Goal: Information Seeking & Learning: Compare options

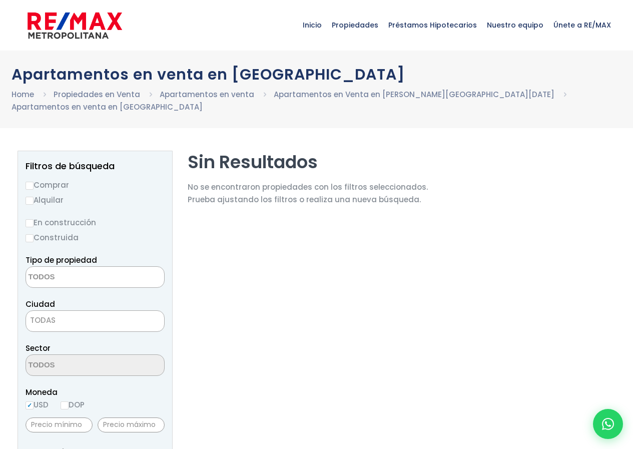
select select
click at [51, 179] on label "Comprar" at bounding box center [95, 185] width 139 height 13
click at [34, 182] on input "Comprar" at bounding box center [30, 186] width 8 height 8
radio input "true"
click at [77, 267] on textarea "Search" at bounding box center [74, 278] width 97 height 22
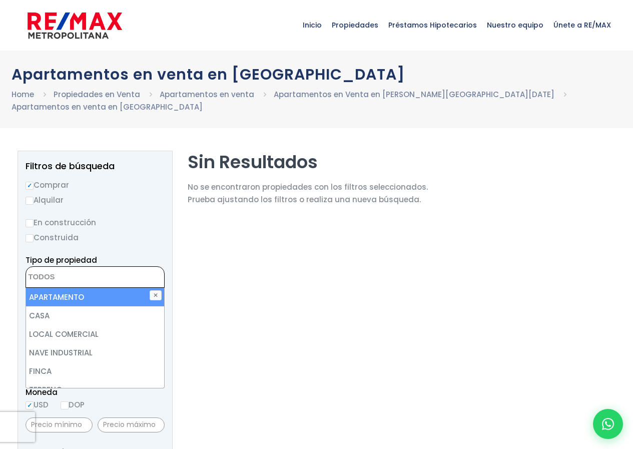
click at [70, 288] on li "APARTAMENTO" at bounding box center [95, 297] width 138 height 19
select select "apartment"
click at [113, 254] on div "Tipo de propiedad APARTAMENTO CASA LOCAL COMERCIAL NAVE INDUSTRIAL FINCA TERREN…" at bounding box center [95, 271] width 139 height 34
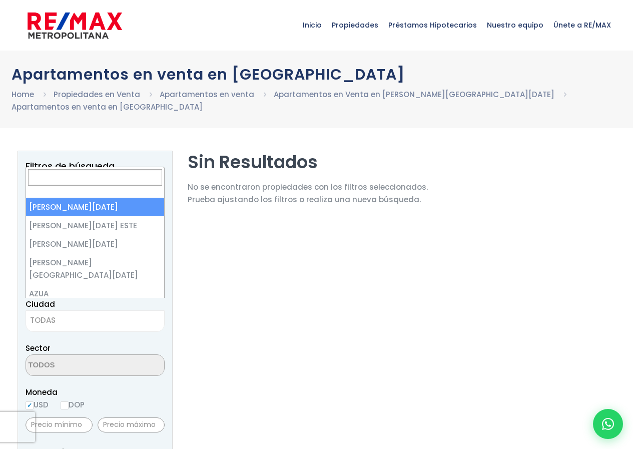
click at [73, 313] on span "TODAS" at bounding box center [95, 320] width 138 height 14
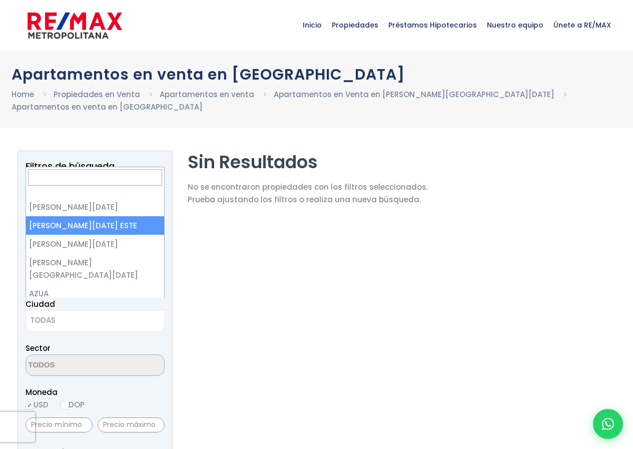
select select "148"
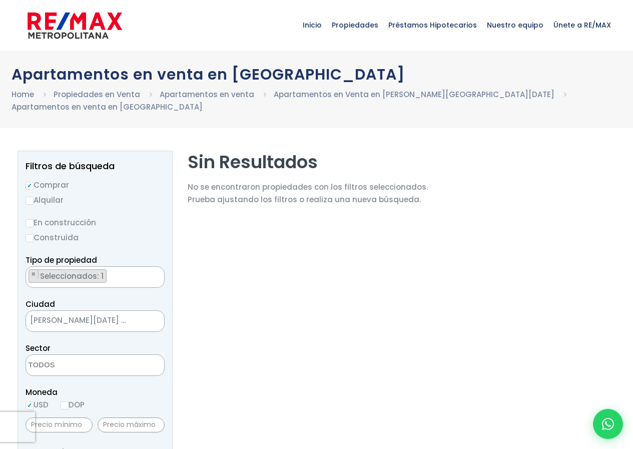
click at [100, 298] on div "Ciudad [PERSON_NAME][GEOGRAPHIC_DATA][DATE][PERSON_NAME][DATE] ESTE [GEOGRAPHIC…" at bounding box center [95, 315] width 139 height 34
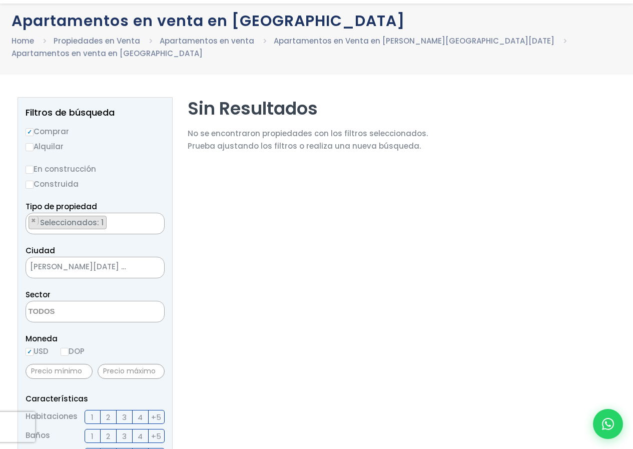
scroll to position [100, 0]
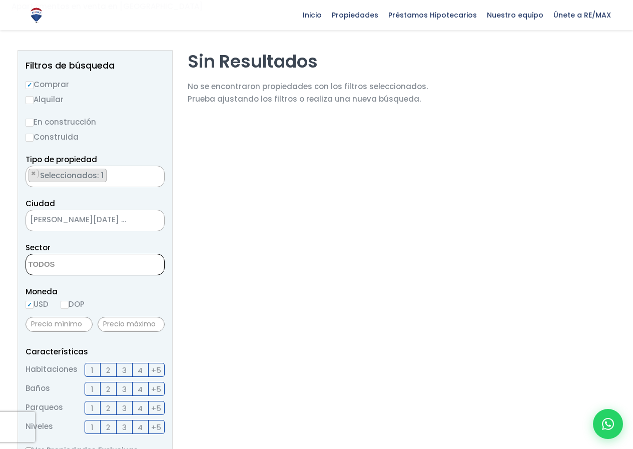
click at [68, 254] on textarea "Search" at bounding box center [74, 265] width 97 height 22
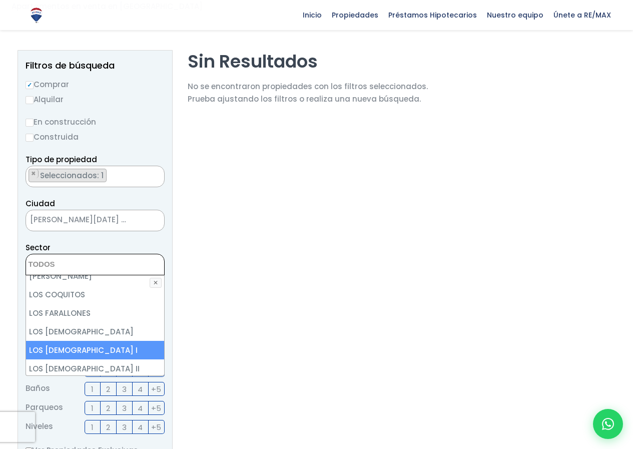
scroll to position [1950, 0]
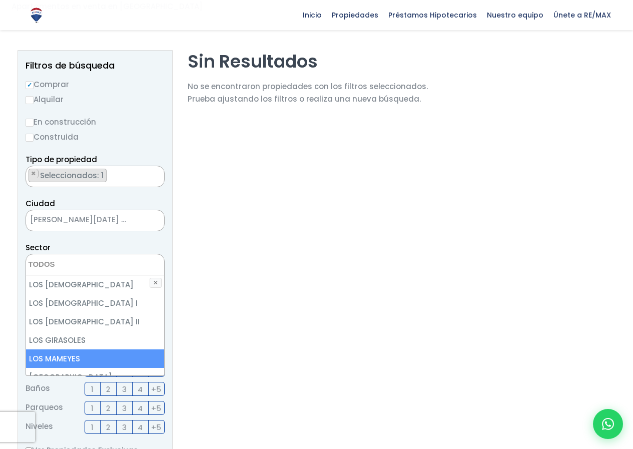
click at [78, 349] on li "LOS MAMEYES" at bounding box center [95, 358] width 138 height 19
select select "13179"
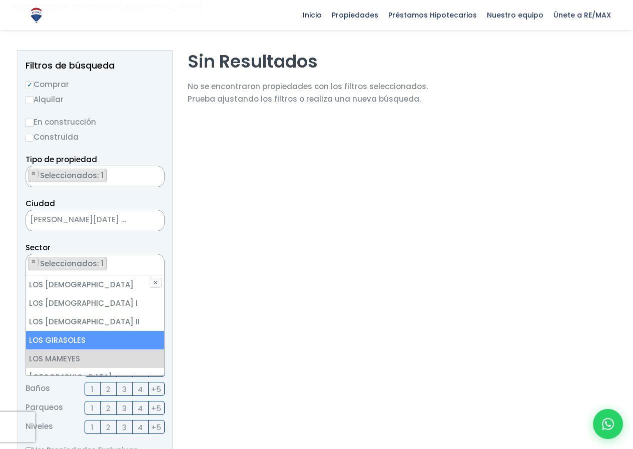
click at [90, 241] on div "Sector [PERSON_NAME] ([GEOGRAPHIC_DATA]) [PERSON_NAME] I [PERSON_NAME] II ALMIR…" at bounding box center [95, 258] width 139 height 34
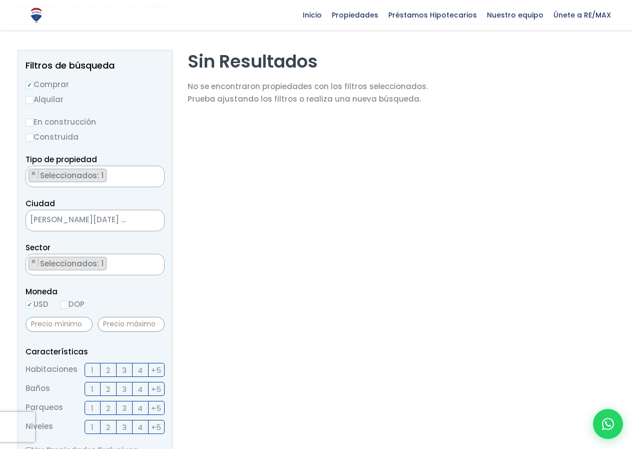
click at [63, 301] on input "DOP" at bounding box center [65, 305] width 8 height 8
radio input "true"
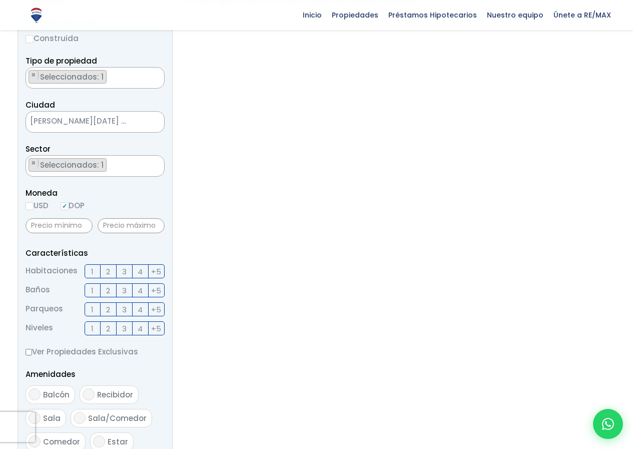
scroll to position [200, 0]
click at [66, 217] on input "text" at bounding box center [59, 224] width 67 height 15
click at [122, 264] on span "3" at bounding box center [124, 270] width 5 height 13
click at [0, 0] on input "3" at bounding box center [0, 0] width 0 height 0
click at [90, 282] on label "1" at bounding box center [93, 289] width 16 height 14
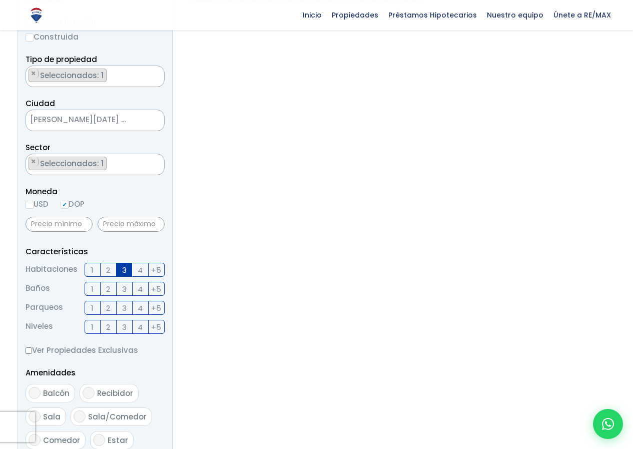
click at [0, 0] on input "1" at bounding box center [0, 0] width 0 height 0
click at [120, 320] on label "3" at bounding box center [125, 327] width 16 height 14
click at [0, 0] on input "3" at bounding box center [0, 0] width 0 height 0
click at [109, 321] on span "2" at bounding box center [108, 327] width 4 height 13
click at [0, 0] on input "2" at bounding box center [0, 0] width 0 height 0
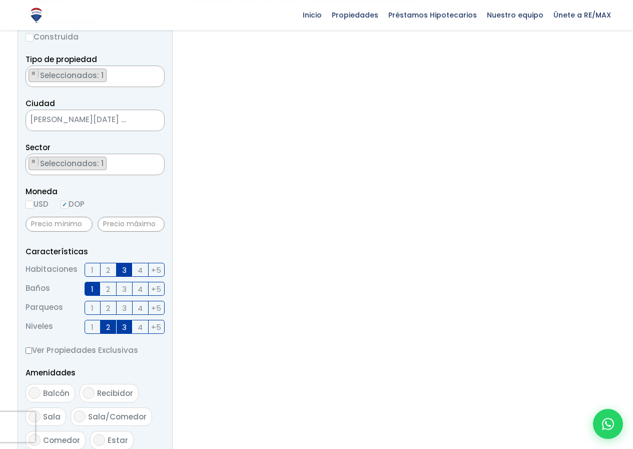
click at [91, 321] on span "1" at bounding box center [92, 327] width 3 height 13
click at [0, 0] on input "1" at bounding box center [0, 0] width 0 height 0
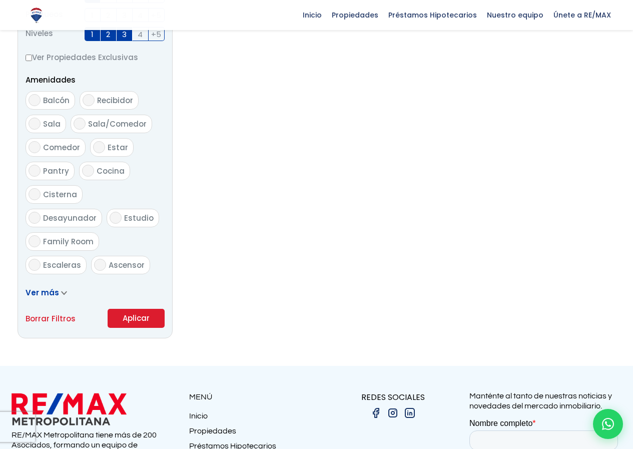
scroll to position [500, 0]
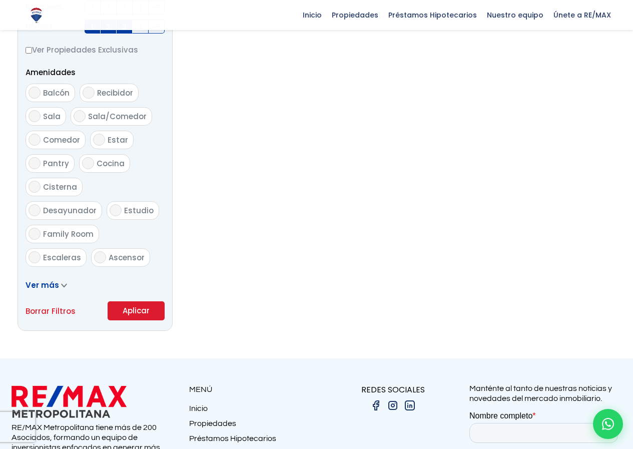
click at [134, 301] on button "Aplicar" at bounding box center [136, 310] width 57 height 19
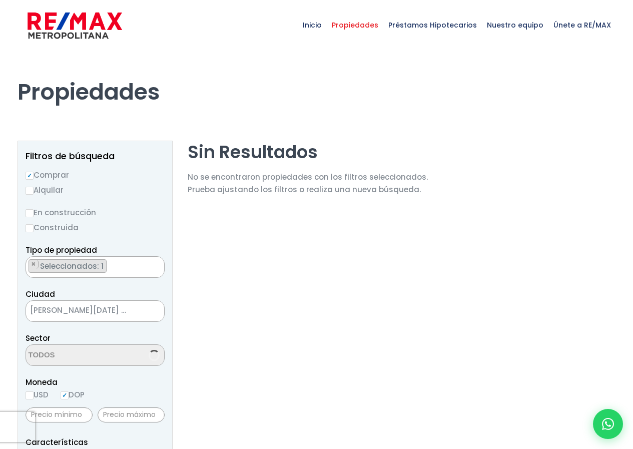
scroll to position [1196, 0]
select select "13179"
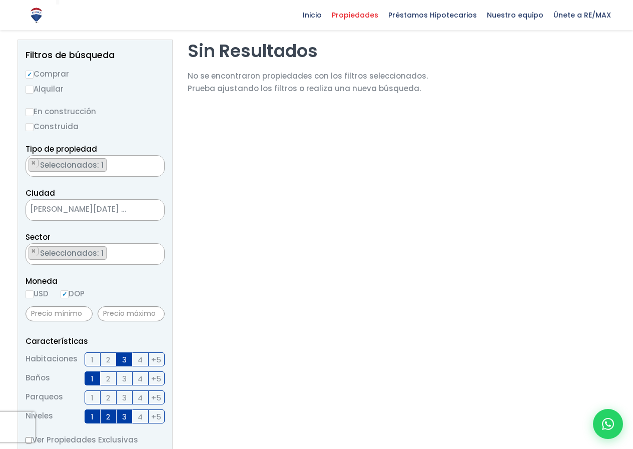
scroll to position [100, 0]
click at [124, 316] on input "text" at bounding box center [131, 314] width 67 height 15
click at [70, 309] on input "text" at bounding box center [59, 314] width 67 height 15
click at [105, 311] on input "text" at bounding box center [131, 314] width 67 height 15
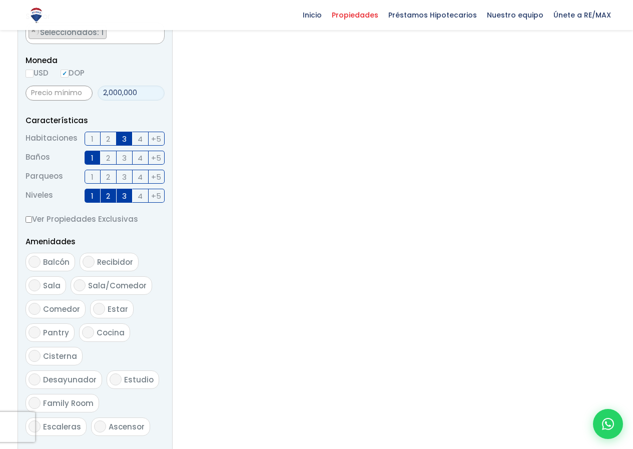
scroll to position [400, 0]
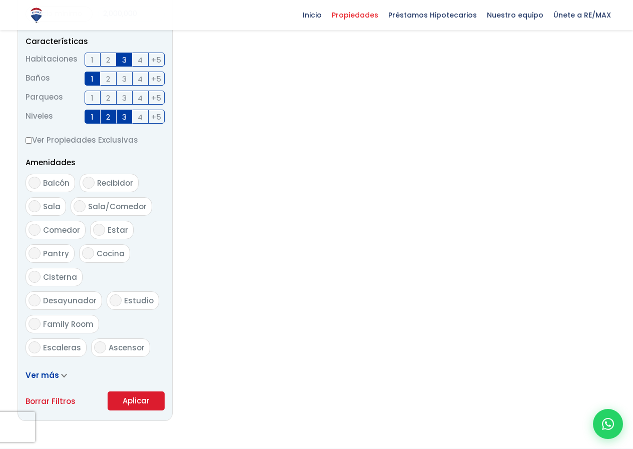
type input "2,000,000"
click at [148, 401] on button "Aplicar" at bounding box center [136, 400] width 57 height 19
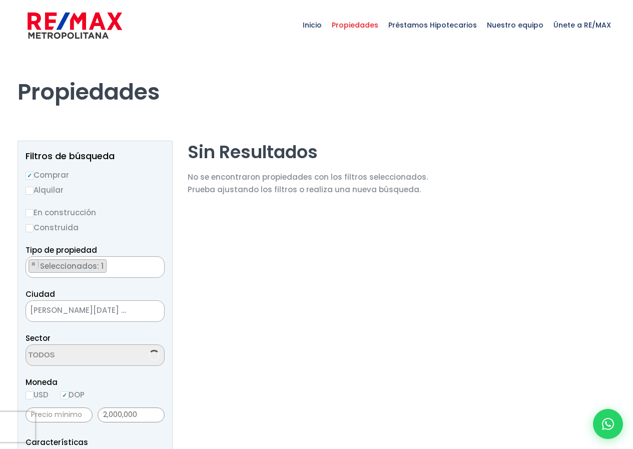
scroll to position [1196, 0]
select select "13179"
